Goal: Task Accomplishment & Management: Manage account settings

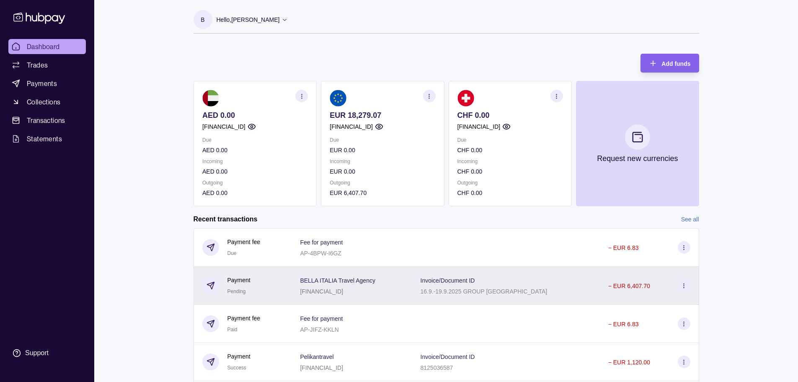
click at [687, 284] on section at bounding box center [684, 285] width 13 height 13
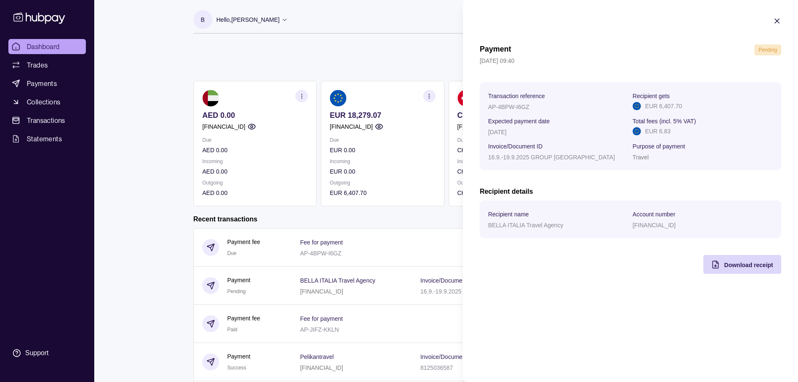
click at [144, 272] on html "Dashboard Trades Payments Collections Transactions Statements Support B Hello, …" at bounding box center [399, 223] width 798 height 446
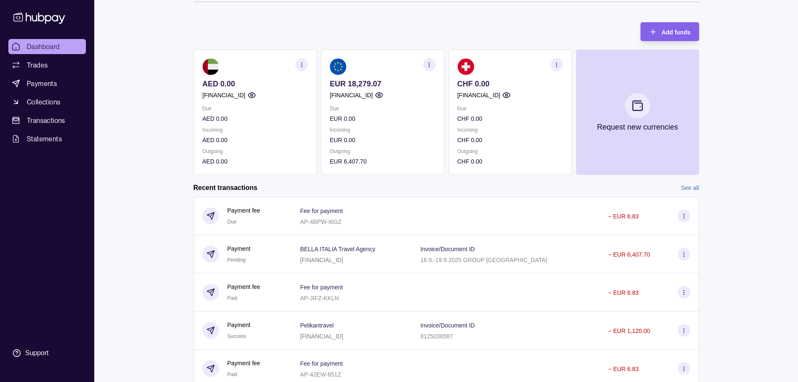
scroll to position [64, 0]
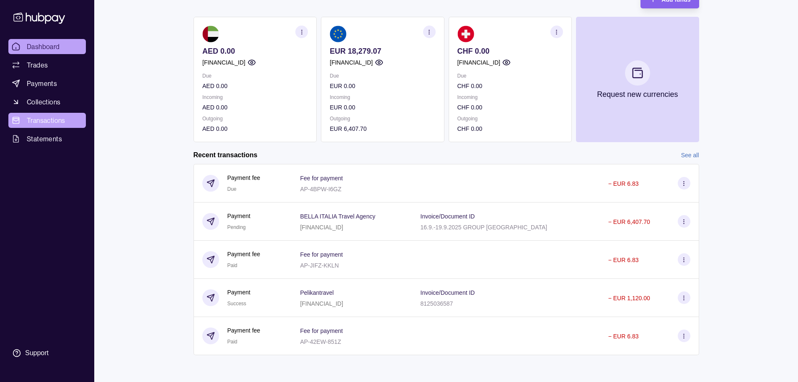
click at [31, 117] on span "Transactions" at bounding box center [46, 120] width 39 height 10
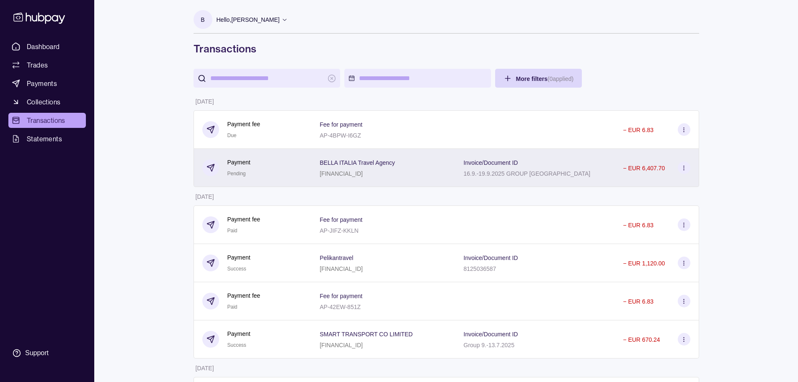
click at [684, 168] on circle at bounding box center [684, 167] width 0 height 0
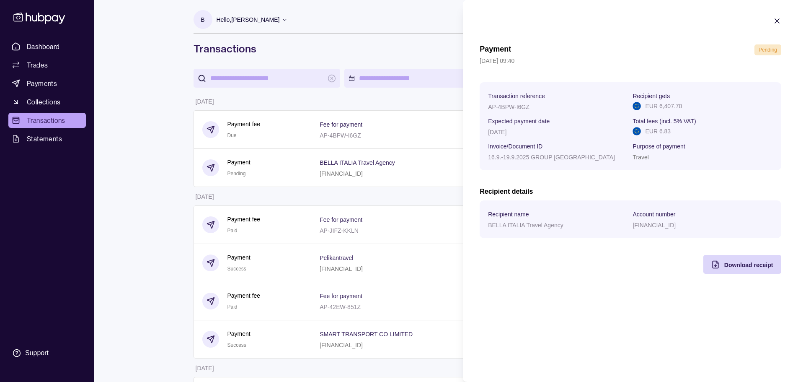
click at [776, 21] on icon "button" at bounding box center [777, 21] width 8 height 8
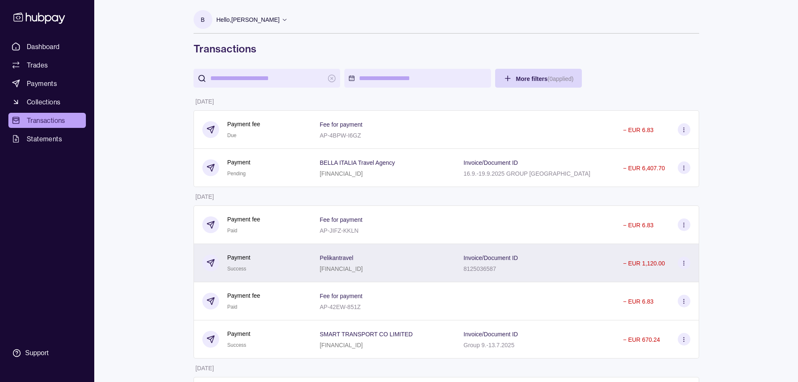
click at [684, 263] on circle at bounding box center [684, 262] width 0 height 0
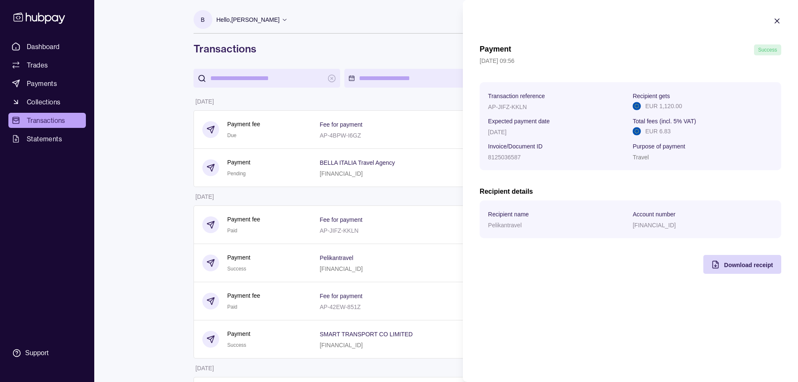
click at [774, 23] on icon "button" at bounding box center [777, 21] width 8 height 8
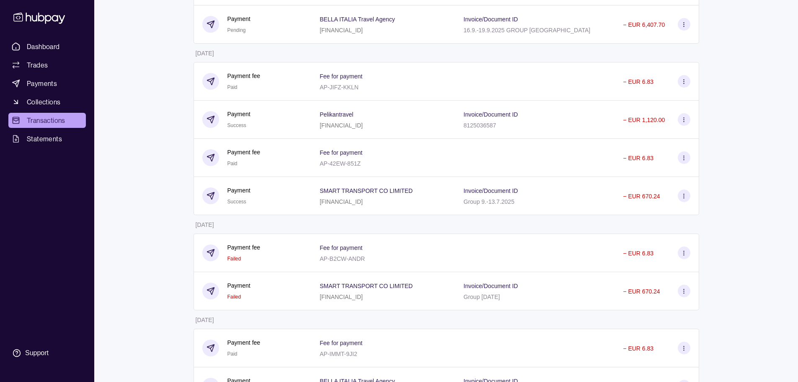
scroll to position [168, 0]
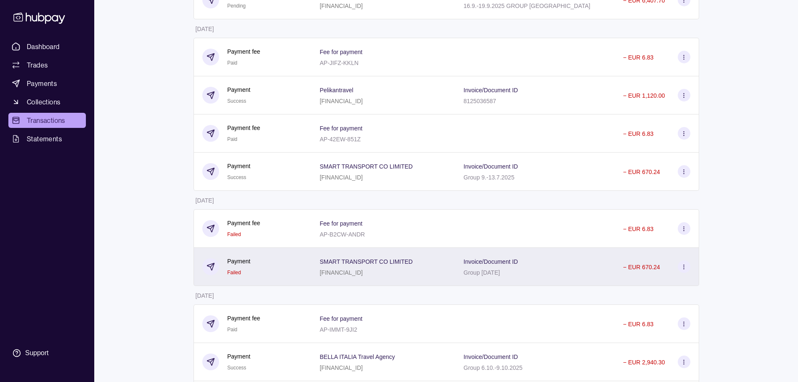
click at [686, 264] on icon at bounding box center [684, 267] width 6 height 6
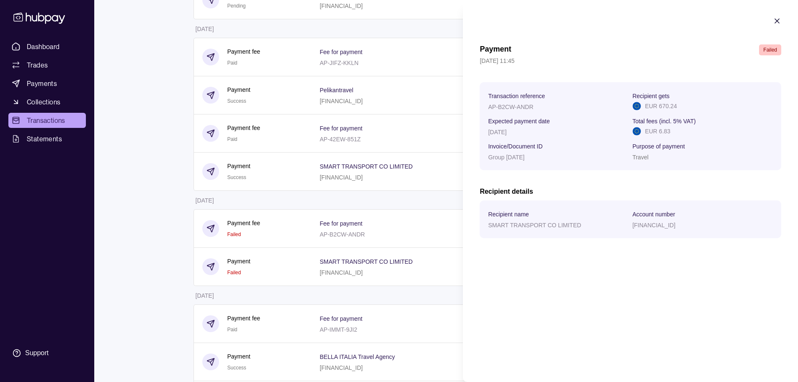
click at [777, 23] on icon "button" at bounding box center [777, 21] width 8 height 8
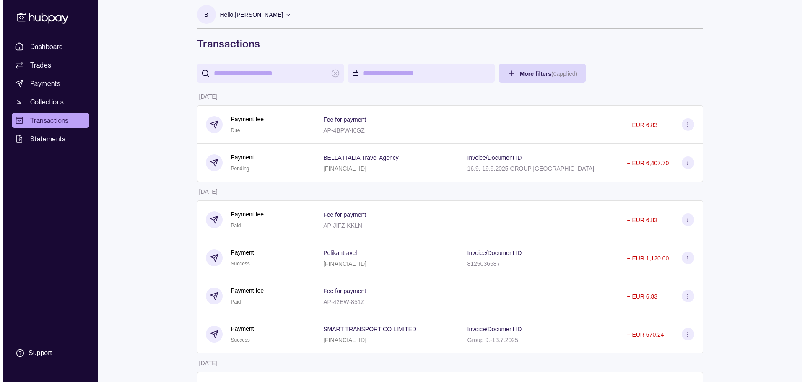
scroll to position [0, 0]
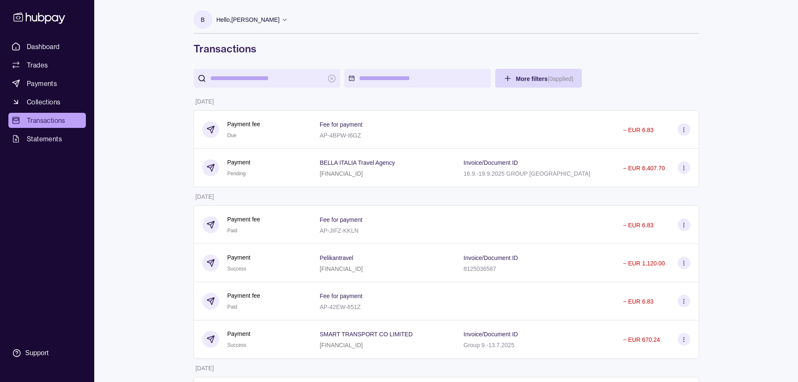
click at [43, 16] on icon at bounding box center [39, 18] width 55 height 16
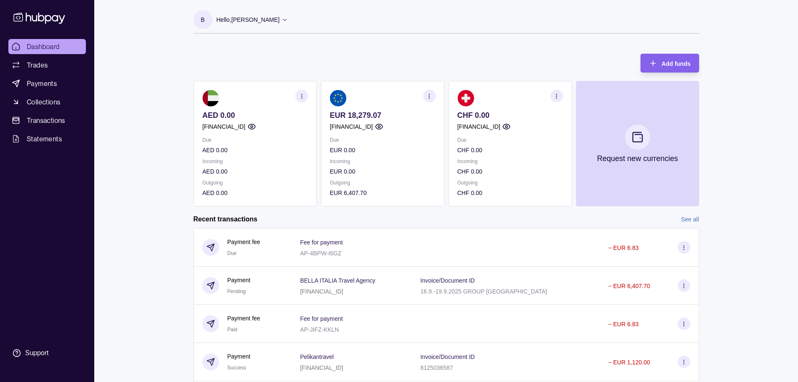
click at [254, 16] on p "Hello, [PERSON_NAME]" at bounding box center [248, 19] width 63 height 9
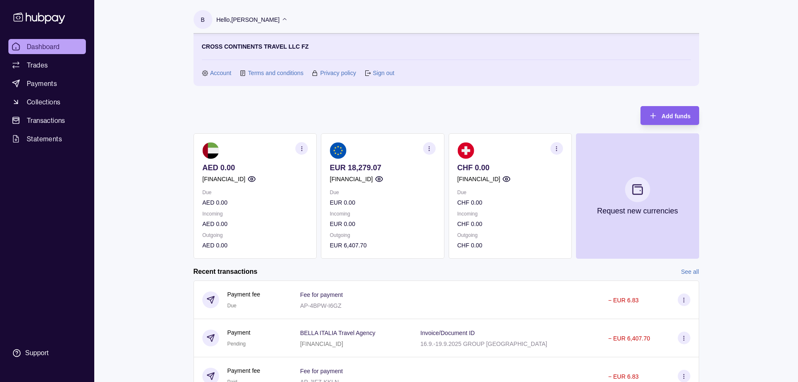
click at [397, 75] on div "Account Terms and conditions Privacy policy Sign out" at bounding box center [446, 72] width 489 height 9
click at [388, 73] on link "Sign out" at bounding box center [383, 72] width 21 height 9
